Goal: Use online tool/utility: Utilize a website feature to perform a specific function

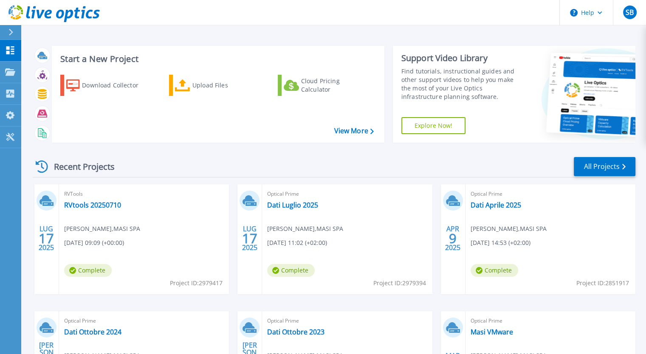
scroll to position [85, 0]
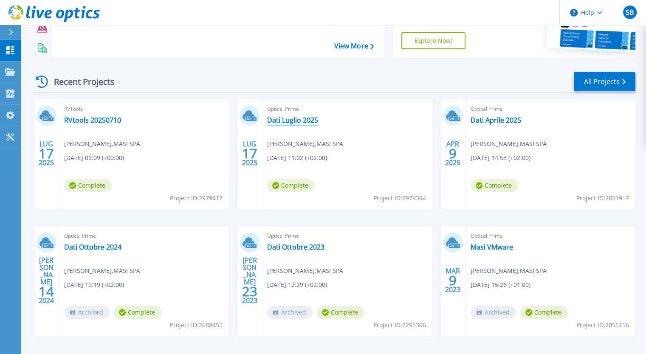
click at [302, 120] on link "Dati Luglio 2025" at bounding box center [292, 120] width 51 height 8
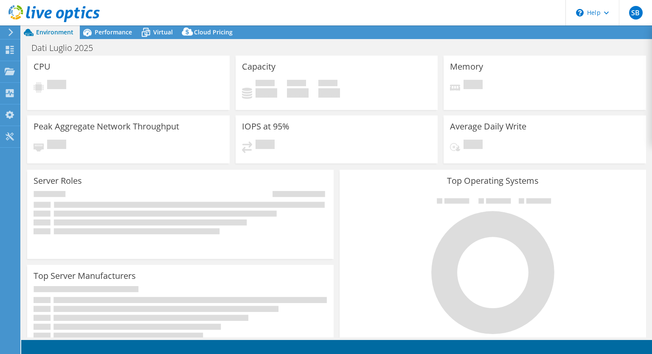
select select "EULondon"
select select "EUR"
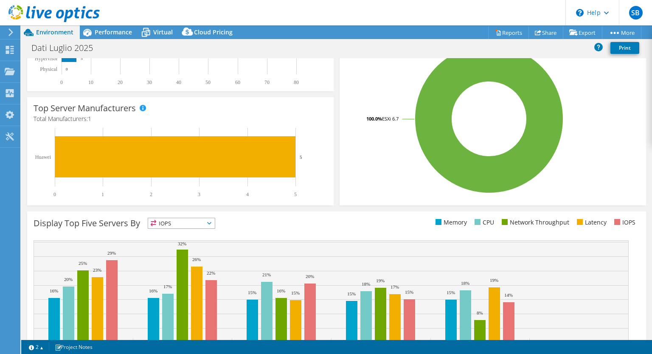
scroll to position [212, 0]
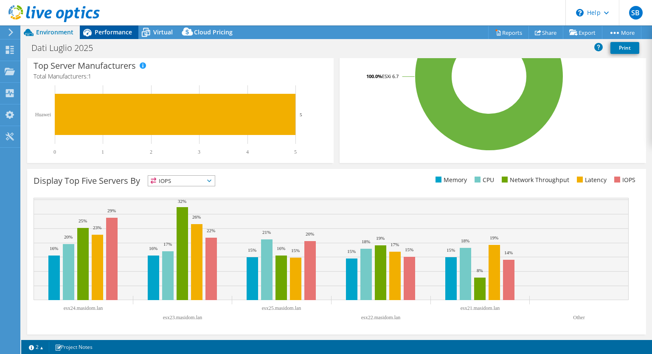
click at [112, 32] on span "Performance" at bounding box center [113, 32] width 37 height 8
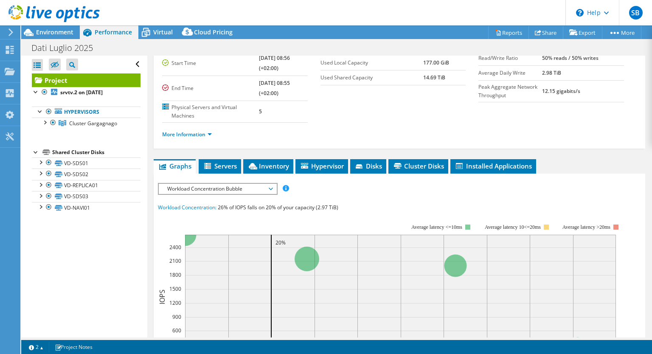
scroll to position [170, 0]
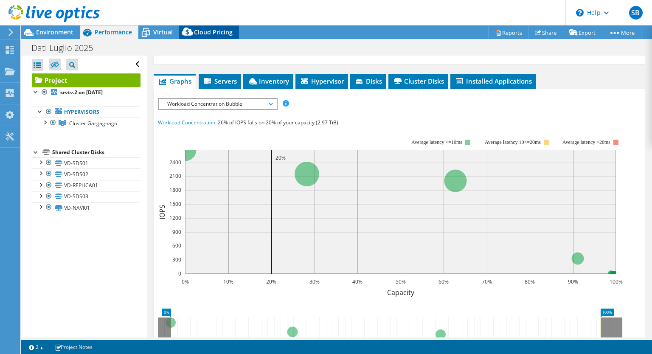
click at [207, 31] on span "Cloud Pricing" at bounding box center [213, 32] width 39 height 8
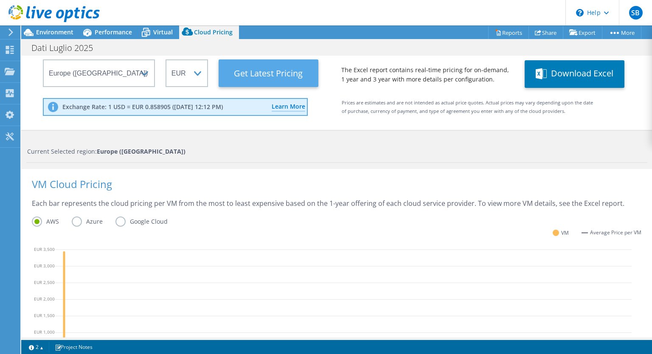
scroll to position [0, 0]
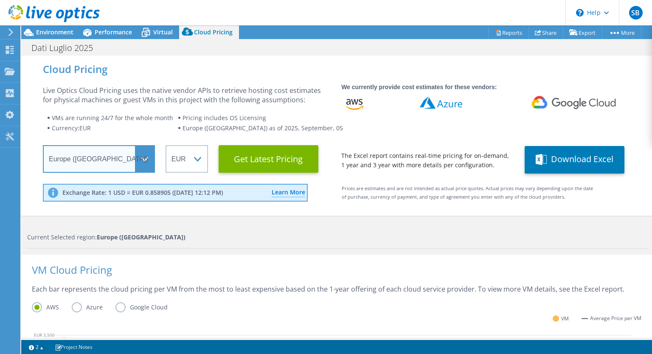
click at [146, 164] on select "Select a Region [GEOGRAPHIC_DATA] ([GEOGRAPHIC_DATA]) [GEOGRAPHIC_DATA] ([GEOGR…" at bounding box center [99, 159] width 112 height 28
select select "HongKong"
click at [43, 145] on select "Select a Region [GEOGRAPHIC_DATA] ([GEOGRAPHIC_DATA]) [GEOGRAPHIC_DATA] ([GEOGR…" at bounding box center [99, 159] width 112 height 28
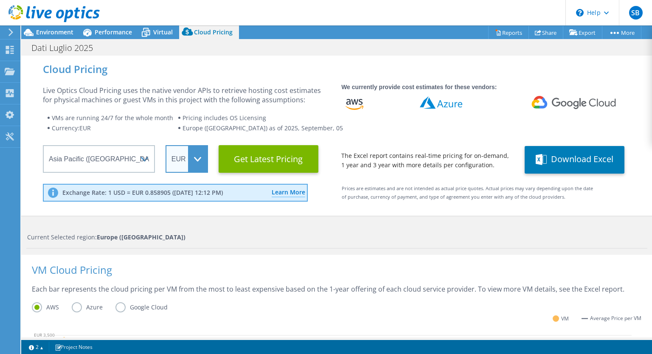
click at [195, 160] on select "ARS AUD BRL CAD CHF CLP CNY DKK EUR GBP HKD HUF INR JPY MXN MYR NOK NZD PEN SEK…" at bounding box center [187, 159] width 42 height 28
select select "USD"
click at [166, 145] on select "ARS AUD BRL CAD CHF CLP CNY DKK EUR GBP HKD HUF INR JPY MXN MYR NOK NZD PEN SEK…" at bounding box center [187, 159] width 42 height 28
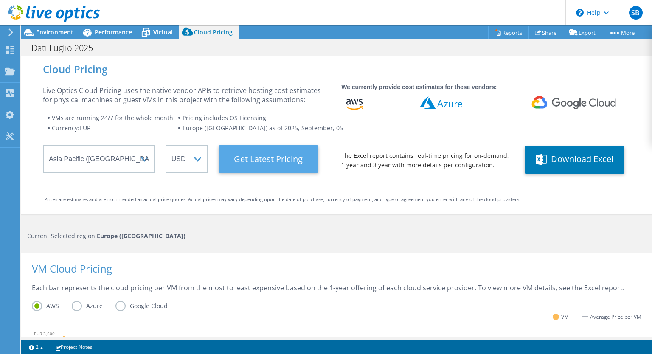
click at [263, 164] on Latest "Get Latest Pricing" at bounding box center [269, 159] width 100 height 28
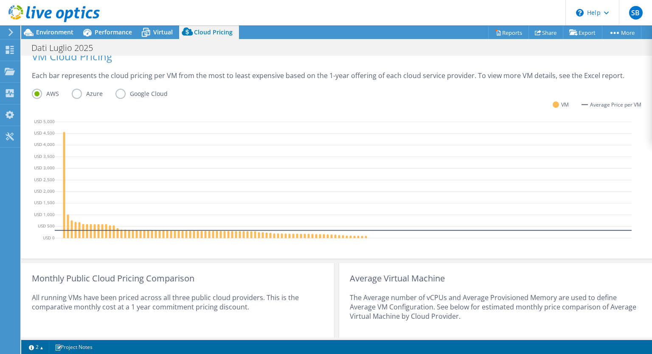
scroll to position [297, 0]
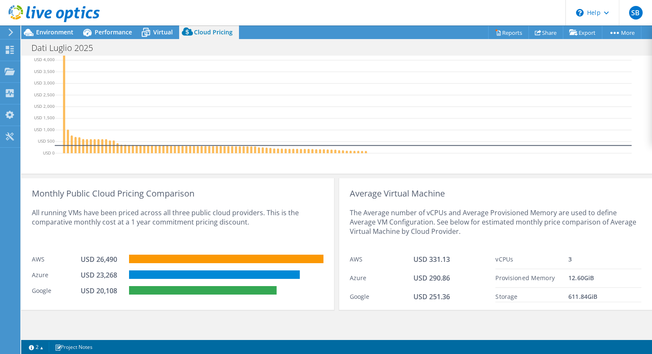
drag, startPoint x: 601, startPoint y: 297, endPoint x: 497, endPoint y: 261, distance: 109.5
click at [497, 261] on div "vCPUs 3 Provisioned Memory 12.60 GiB Storage 611.84 GiB" at bounding box center [569, 277] width 146 height 52
